Goal: Find specific page/section: Find specific page/section

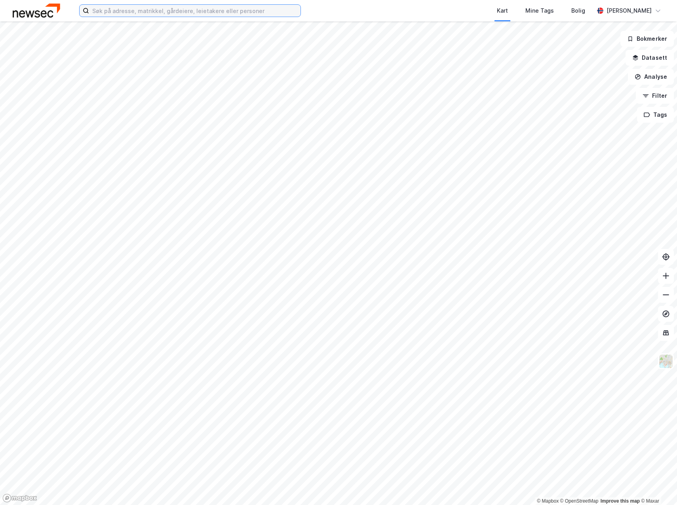
click at [167, 9] on input at bounding box center [194, 11] width 211 height 12
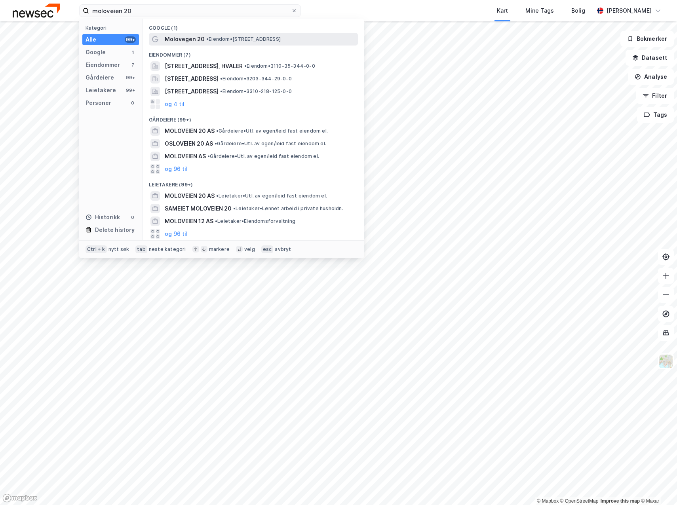
click at [208, 39] on span "•" at bounding box center [207, 39] width 2 height 6
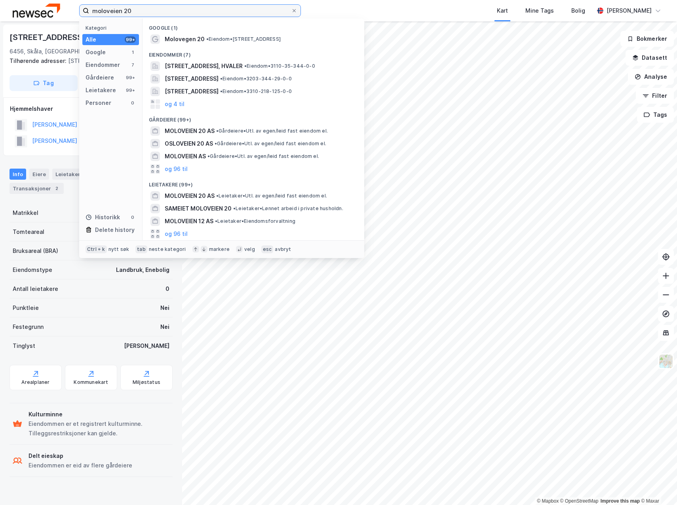
click at [148, 7] on input "moloveien 20" at bounding box center [190, 11] width 202 height 12
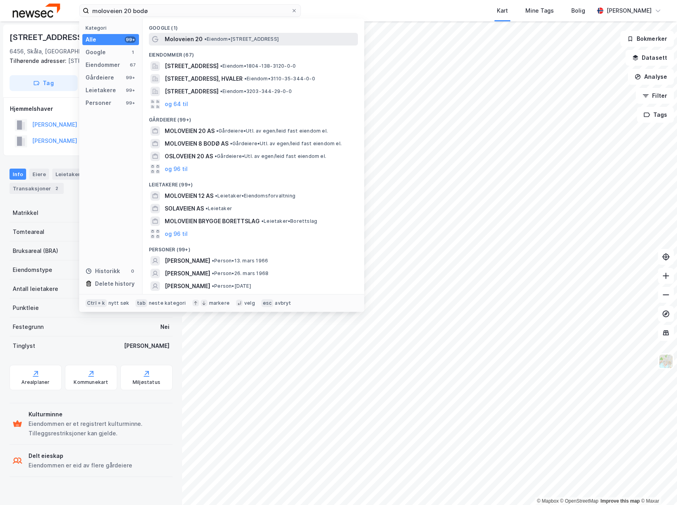
click at [225, 37] on span "• Eiendom • [STREET_ADDRESS]" at bounding box center [241, 39] width 74 height 6
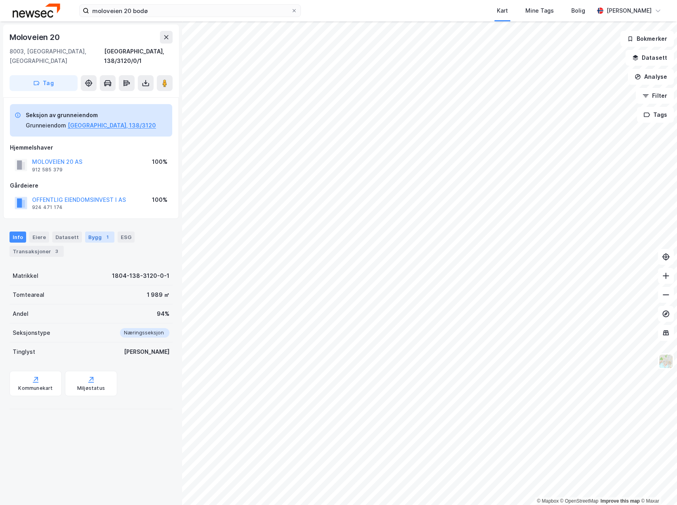
click at [91, 231] on div "Bygg 1" at bounding box center [99, 236] width 29 height 11
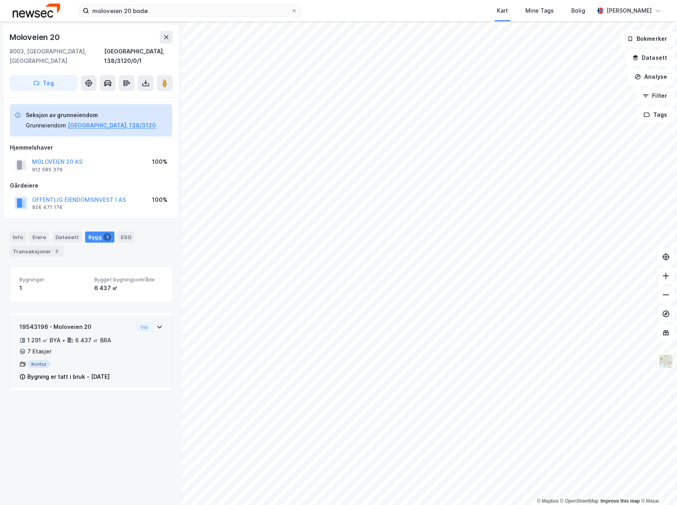
click at [156, 324] on icon at bounding box center [159, 327] width 6 height 6
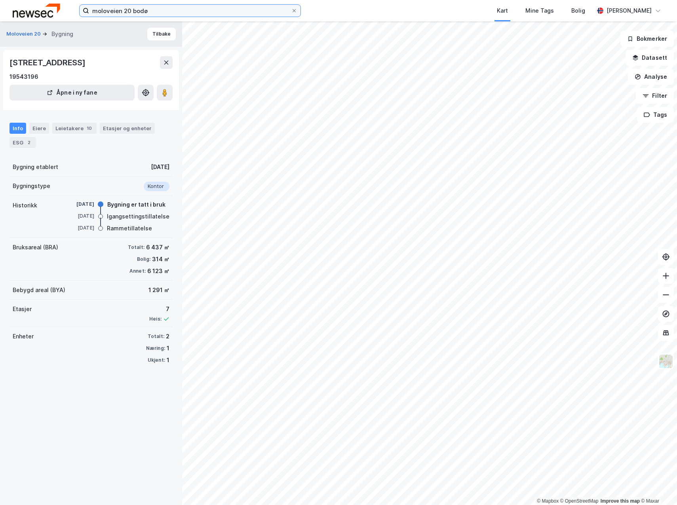
click at [162, 15] on input "moloveien 20 bodø" at bounding box center [190, 11] width 202 height 12
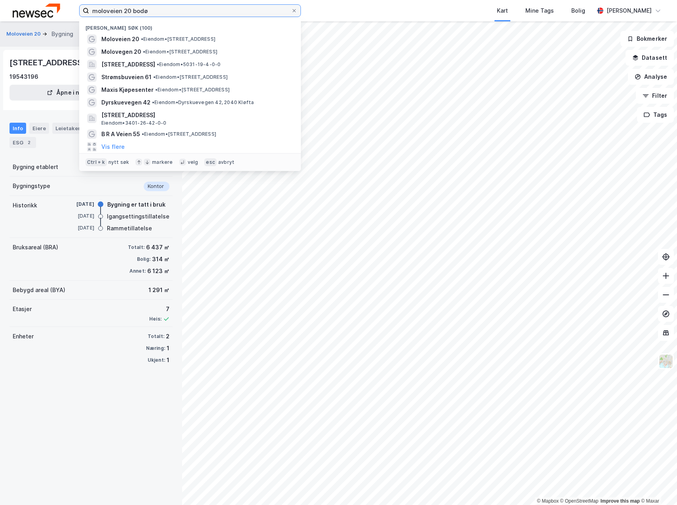
click at [161, 13] on input "moloveien 20 bodø" at bounding box center [190, 11] width 202 height 12
paste input "Fridtjof [STREET_ADDRESS]"
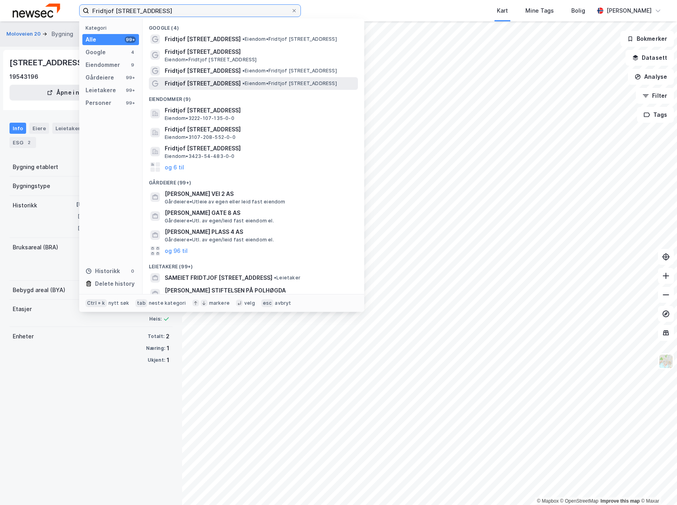
type input "Fridtjof [STREET_ADDRESS]"
click at [251, 81] on span "• Eiendom • [PERSON_NAME][STREET_ADDRESS]" at bounding box center [289, 83] width 95 height 6
